Goal: Task Accomplishment & Management: Use online tool/utility

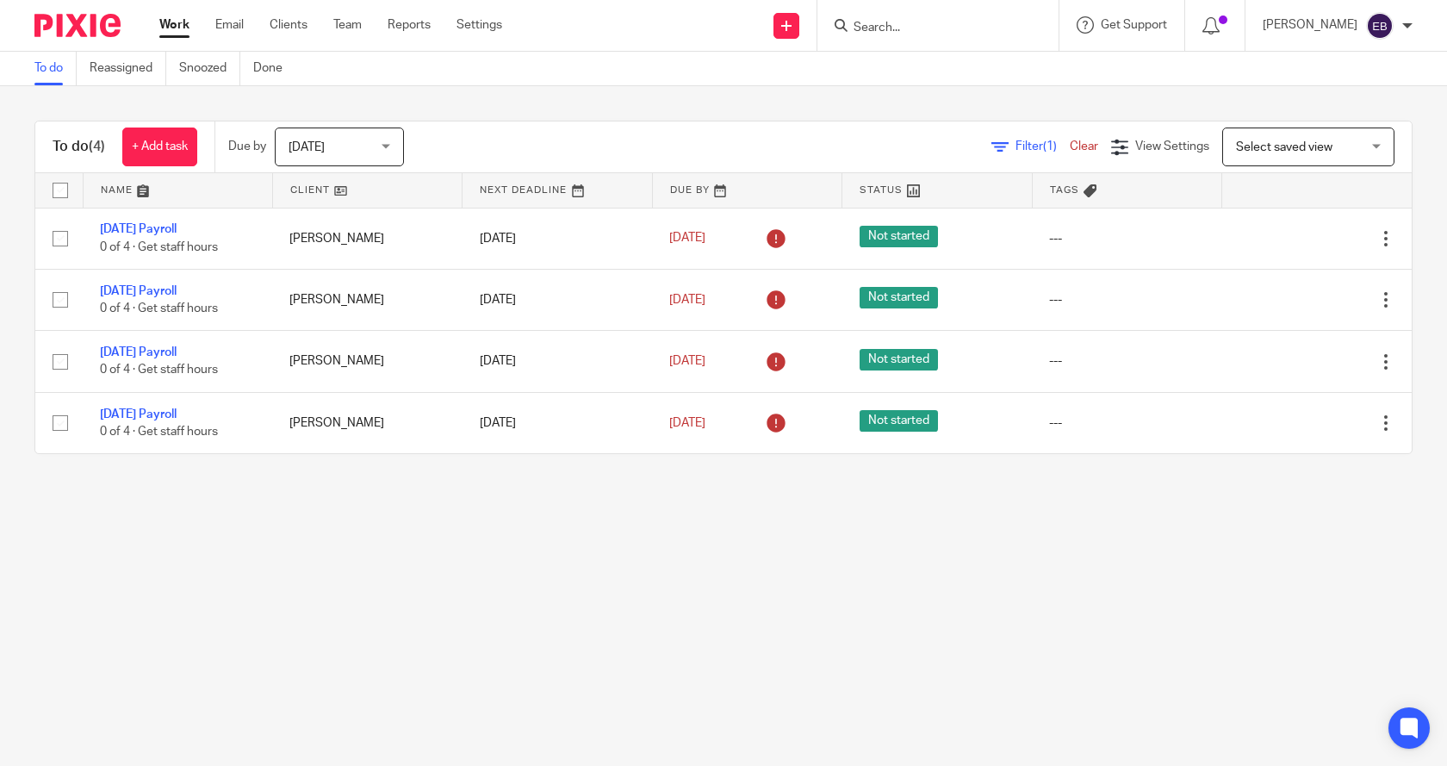
click at [1070, 145] on link "Clear" at bounding box center [1084, 146] width 28 height 12
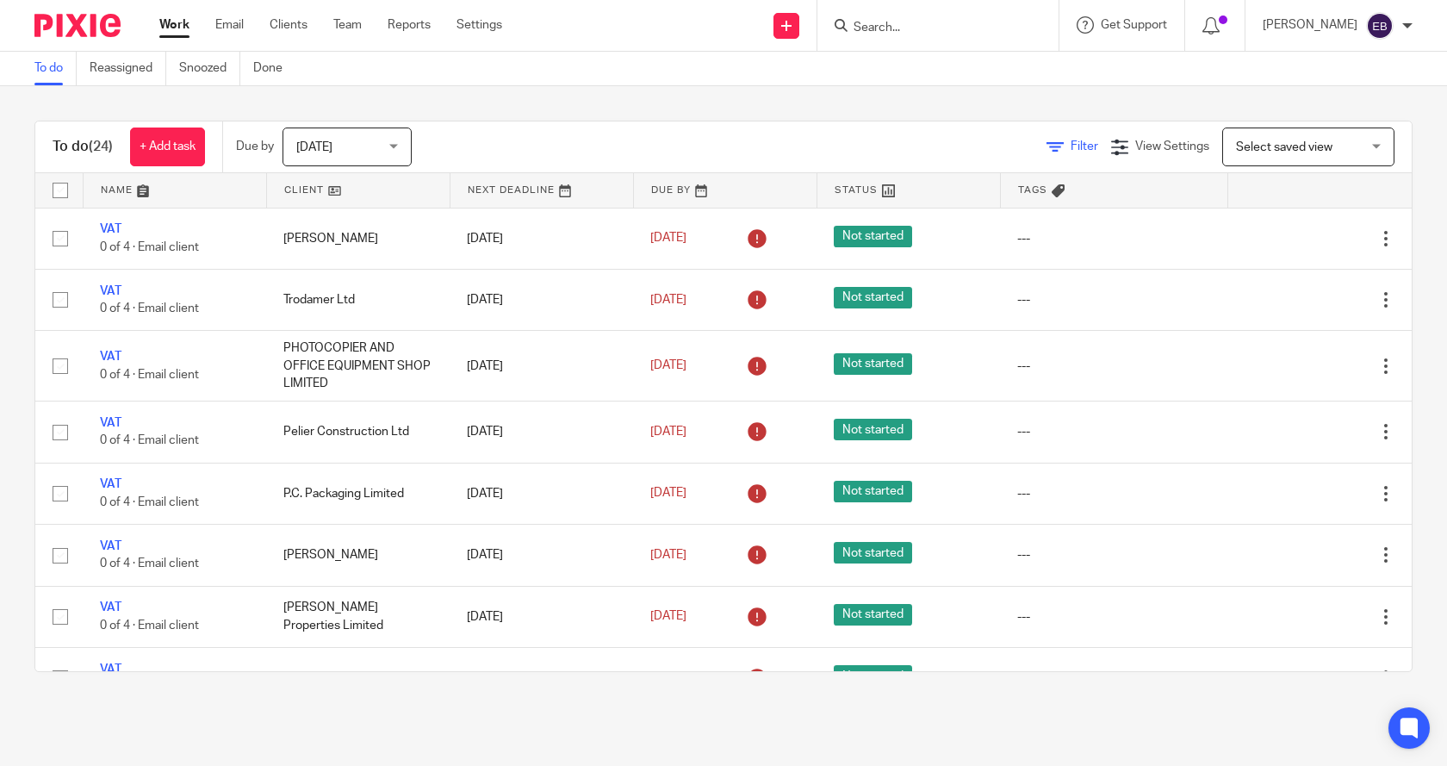
click at [1047, 149] on icon at bounding box center [1055, 147] width 17 height 17
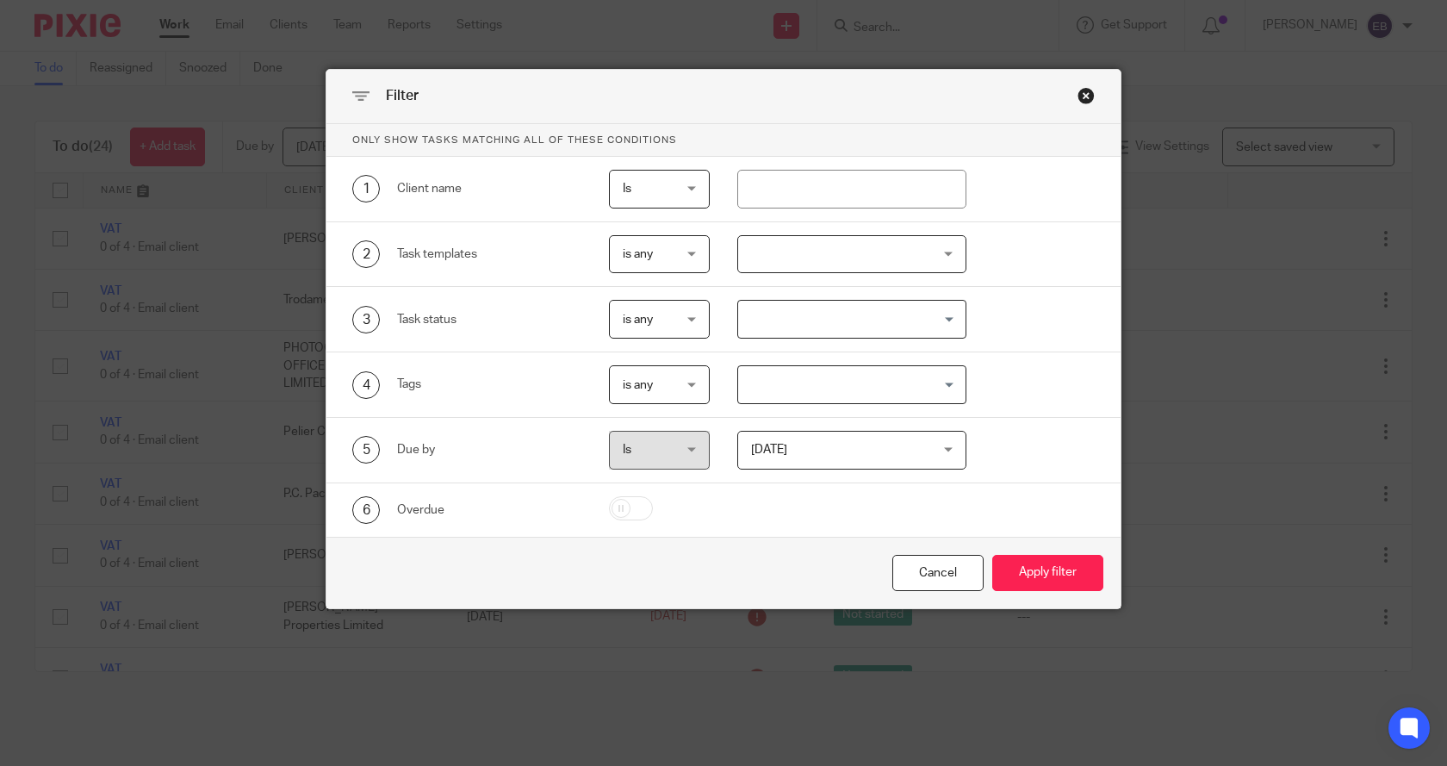
click at [835, 245] on div at bounding box center [852, 254] width 230 height 39
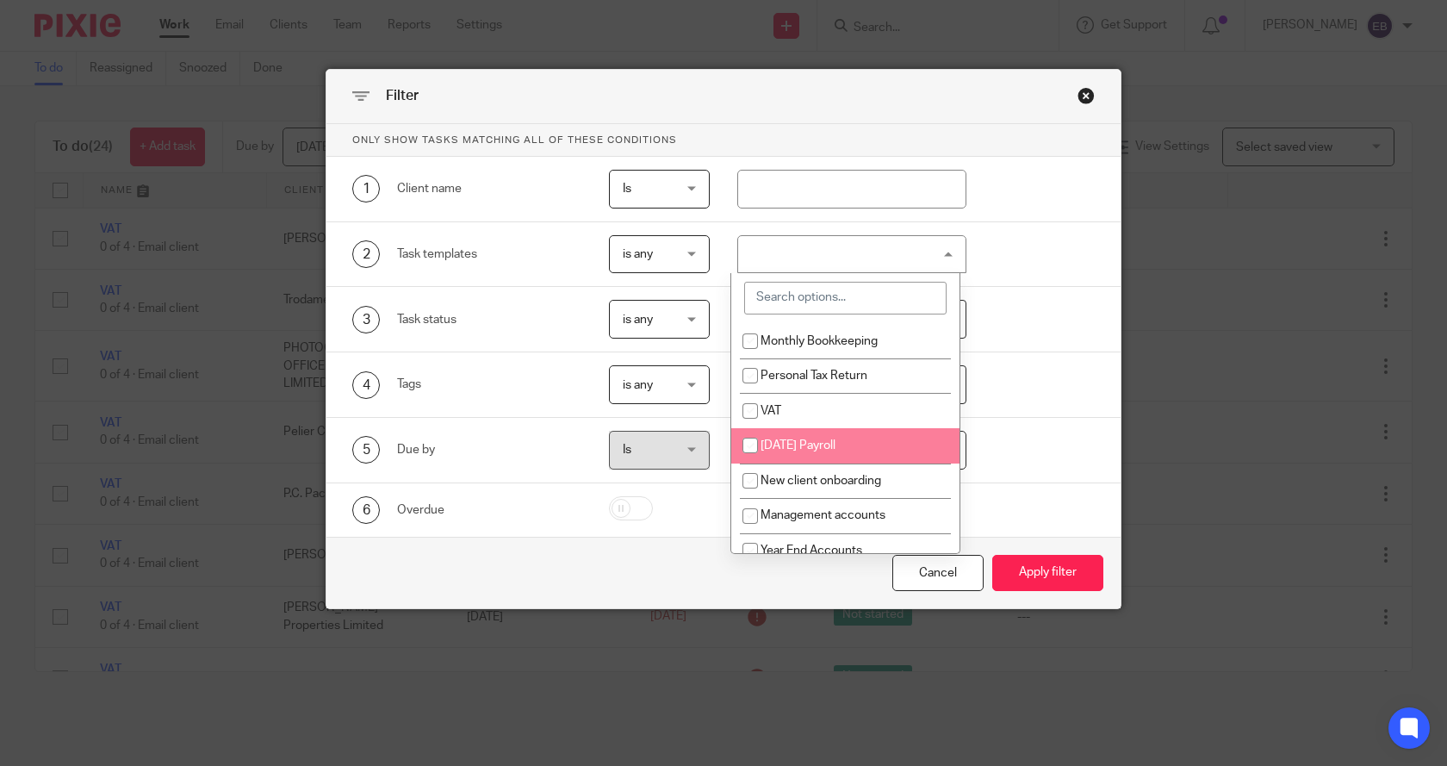
click at [751, 445] on input "checkbox" at bounding box center [750, 445] width 33 height 33
checkbox input "true"
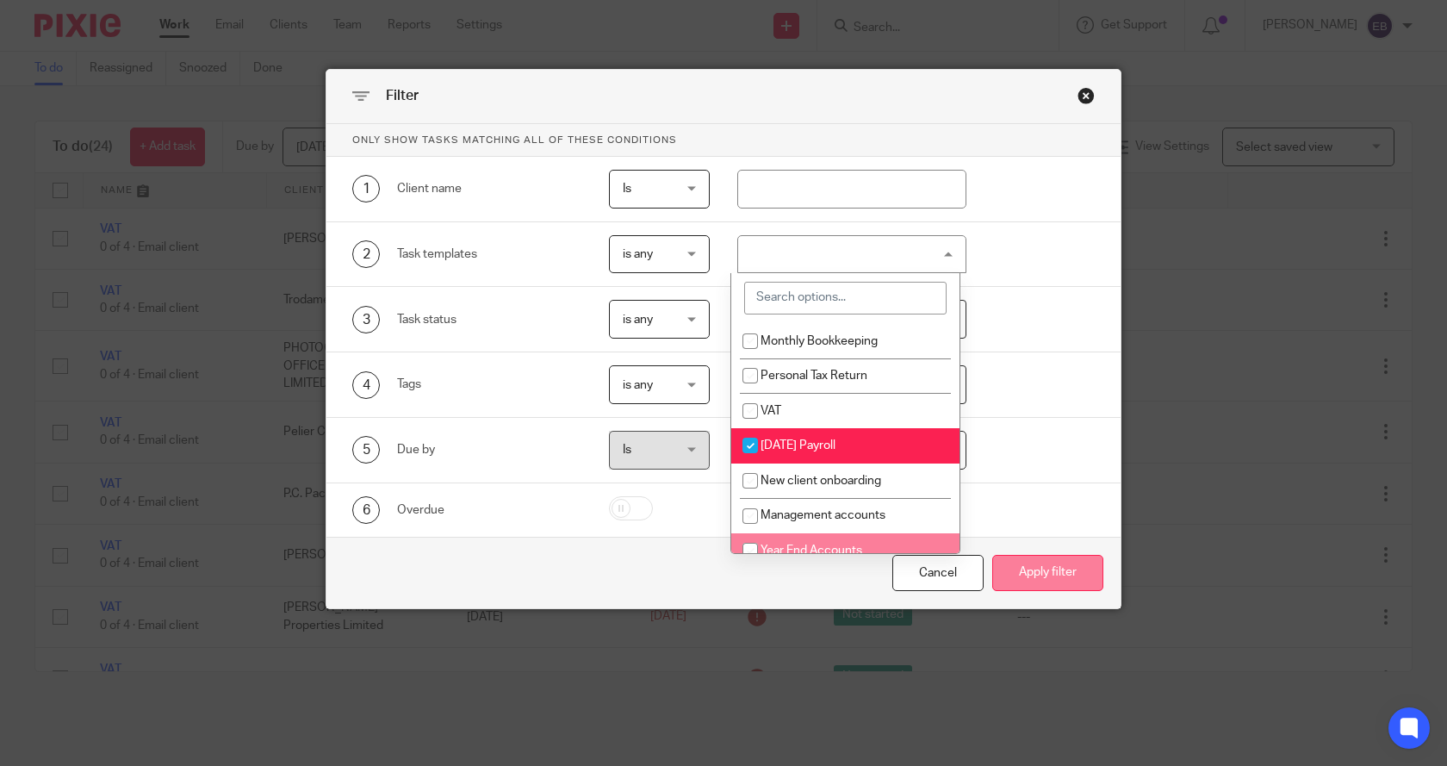
click at [1047, 576] on button "Apply filter" at bounding box center [1047, 573] width 111 height 37
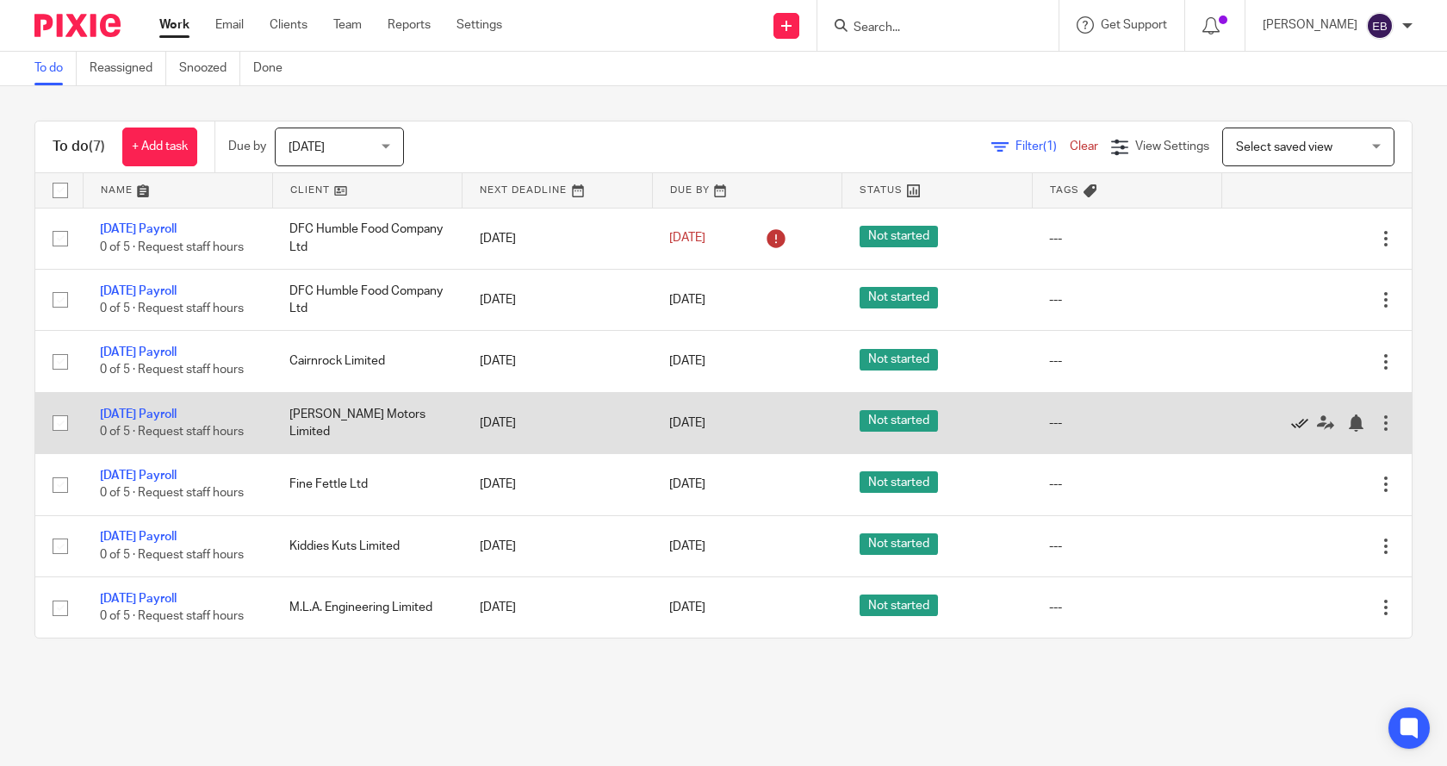
click at [1291, 424] on icon at bounding box center [1299, 422] width 17 height 17
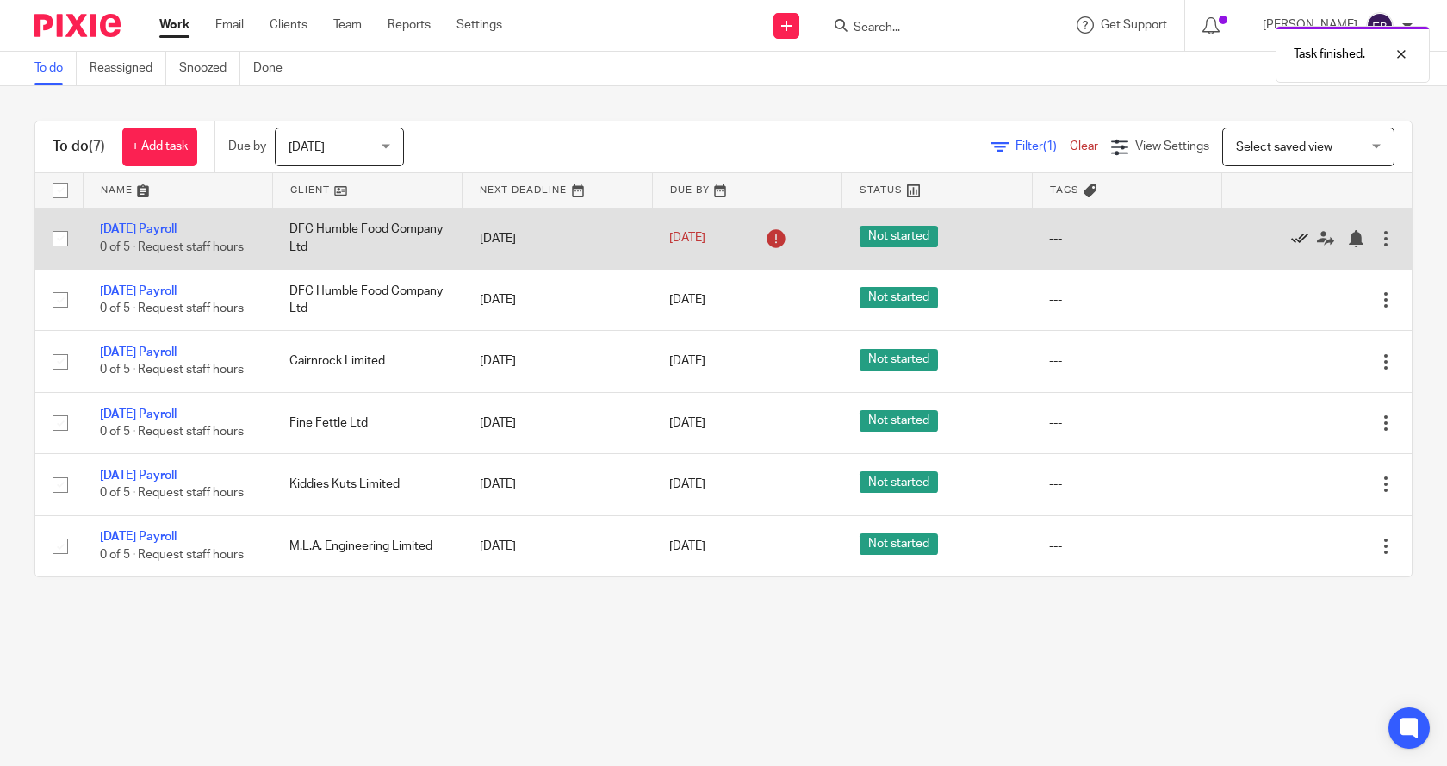
click at [1291, 237] on icon at bounding box center [1299, 238] width 17 height 17
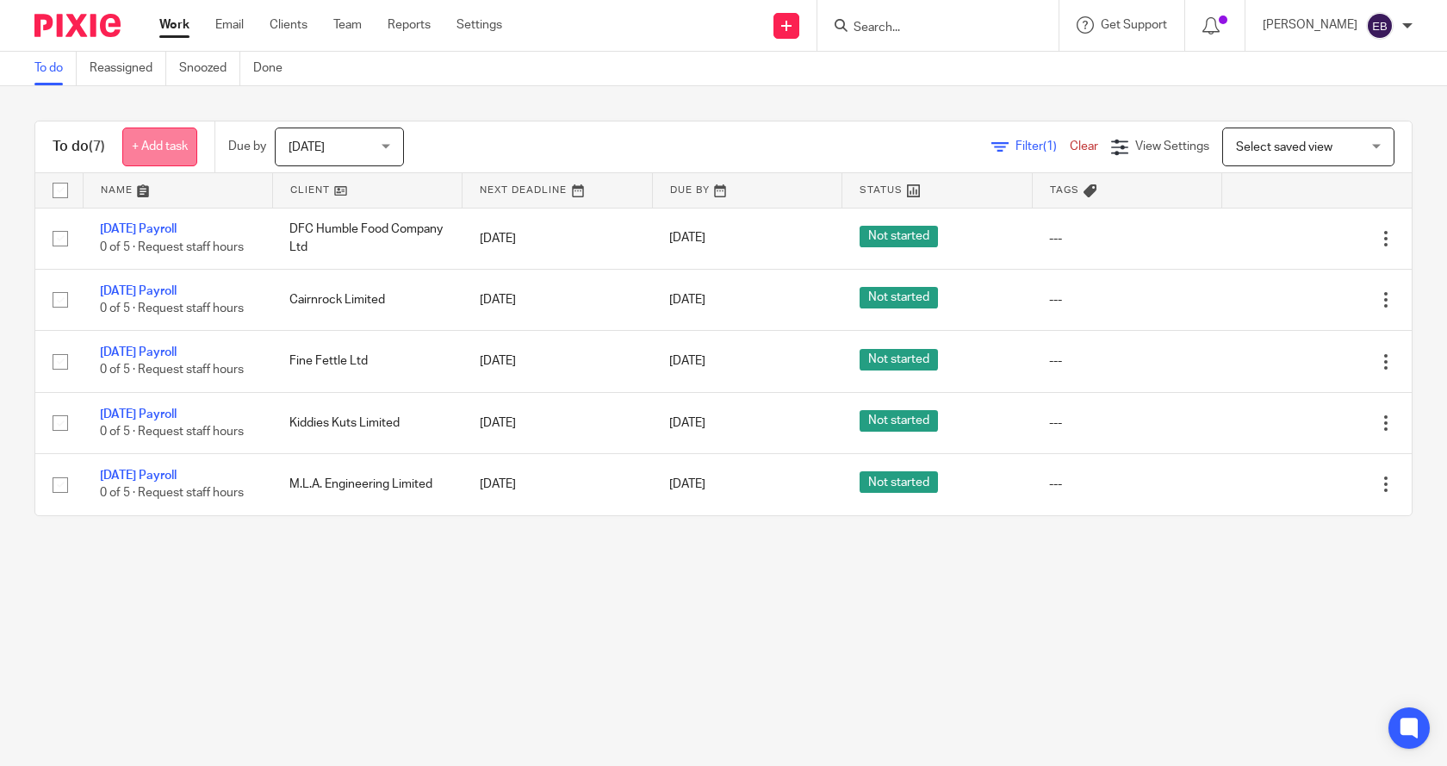
click at [174, 144] on link "+ Add task" at bounding box center [159, 146] width 75 height 39
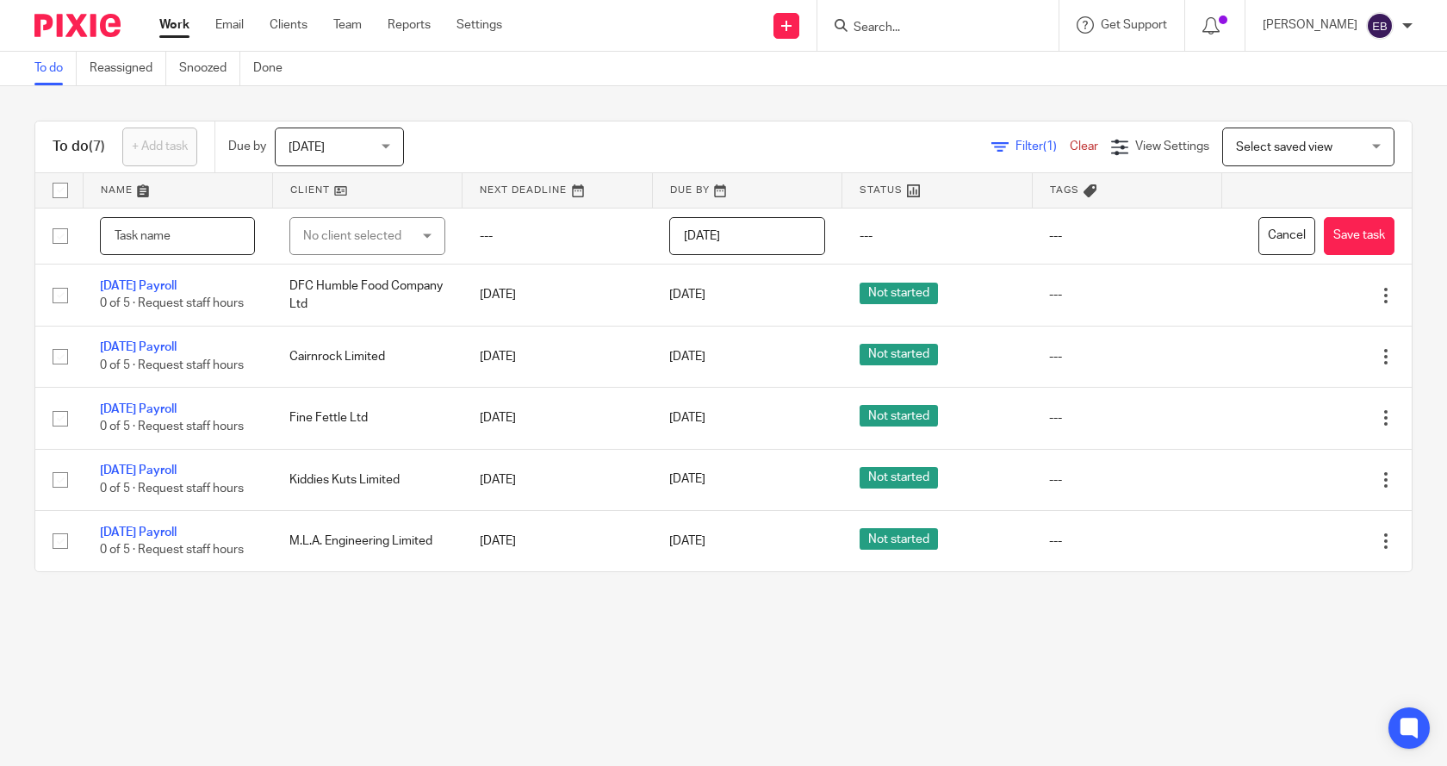
type input "M"
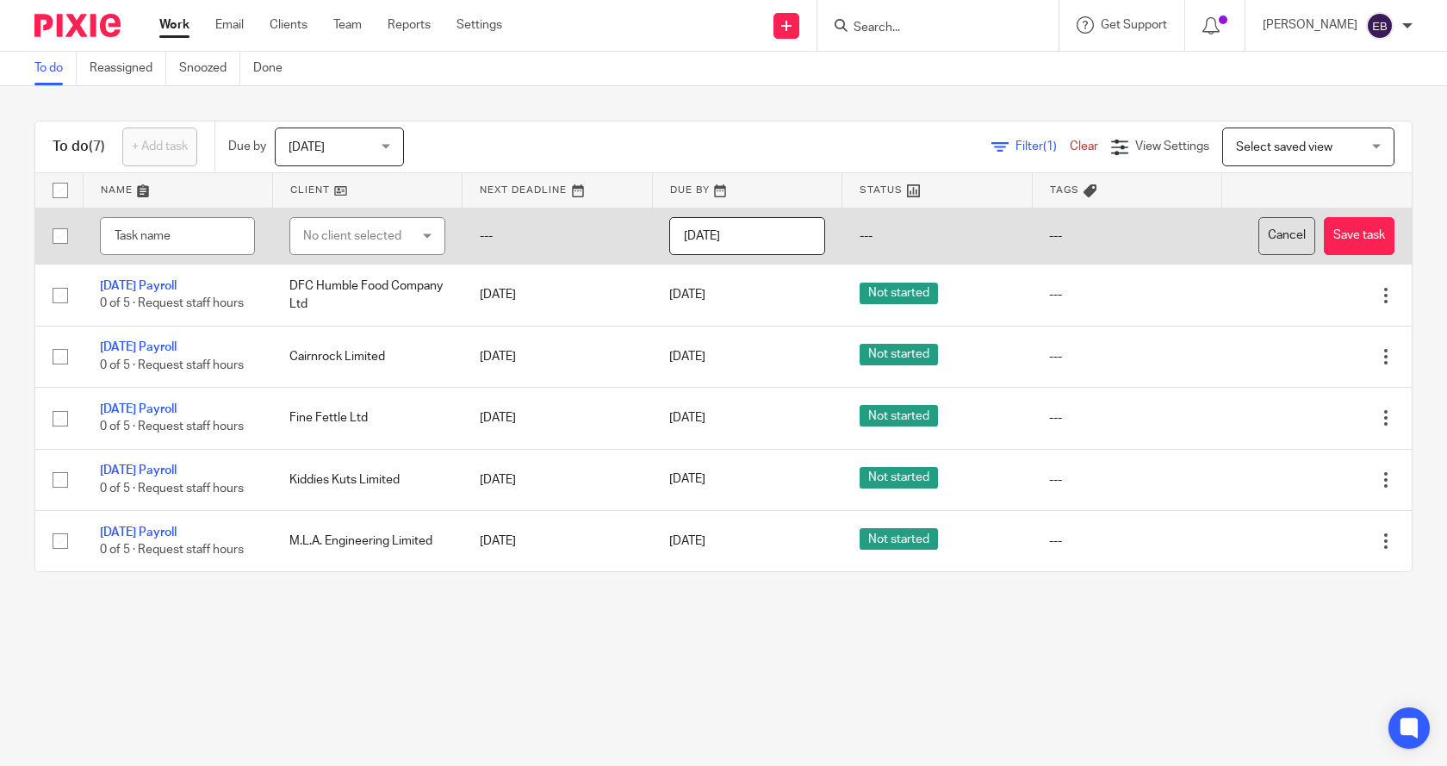
click at [1273, 239] on button "Cancel" at bounding box center [1286, 236] width 57 height 39
